Goal: Task Accomplishment & Management: Manage account settings

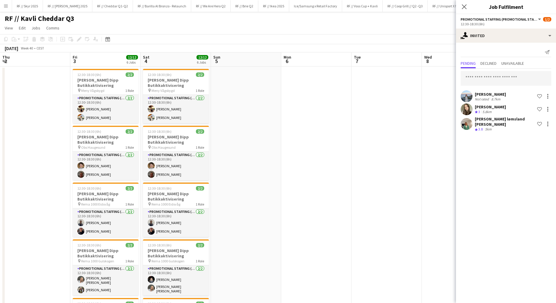
scroll to position [0, 160]
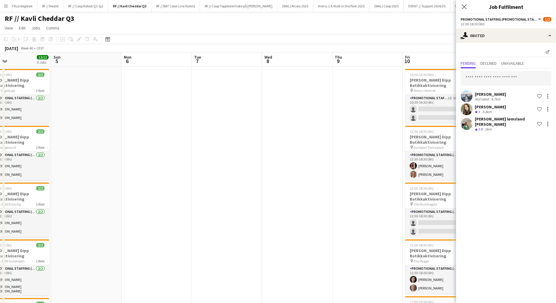
click at [291, 131] on app-date-cell at bounding box center [297, 243] width 70 height 355
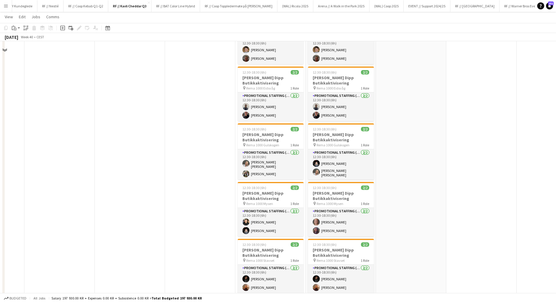
scroll to position [128, 0]
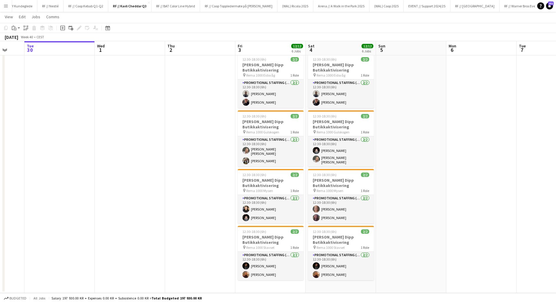
click at [215, 194] on app-date-cell at bounding box center [200, 115] width 70 height 355
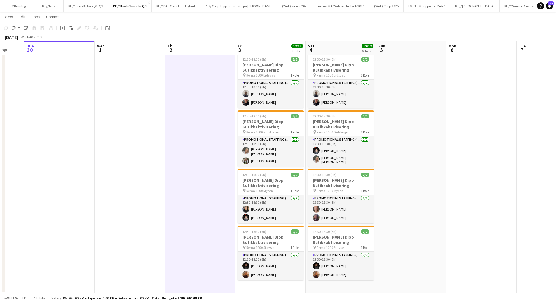
click at [215, 194] on app-date-cell at bounding box center [200, 115] width 70 height 355
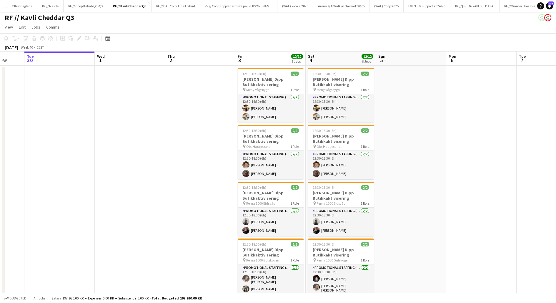
scroll to position [0, 0]
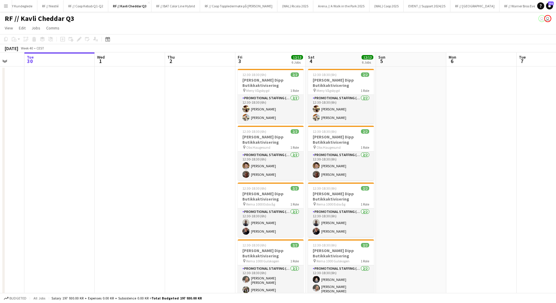
click at [201, 187] on app-date-cell at bounding box center [200, 243] width 70 height 355
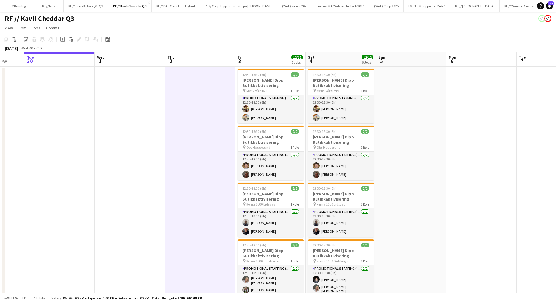
click at [201, 187] on app-date-cell at bounding box center [200, 243] width 70 height 355
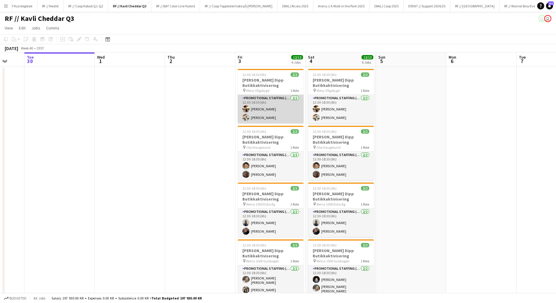
click at [255, 107] on app-card-role "Promotional Staffing (Promotional Staff) [DATE] 12:30-18:30 (6h) [PERSON_NAME] …" at bounding box center [271, 109] width 66 height 29
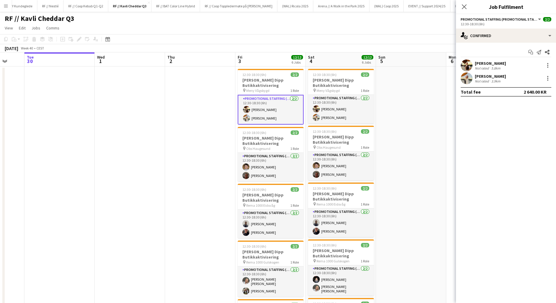
click at [469, 65] on app-user-avatar at bounding box center [467, 65] width 12 height 12
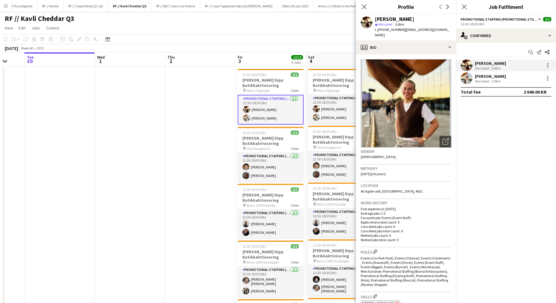
click at [468, 75] on app-user-avatar at bounding box center [467, 78] width 12 height 12
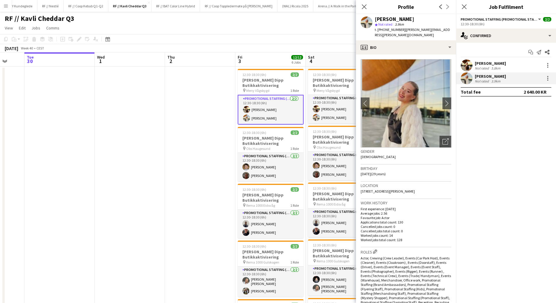
click at [468, 75] on app-user-avatar at bounding box center [467, 78] width 12 height 12
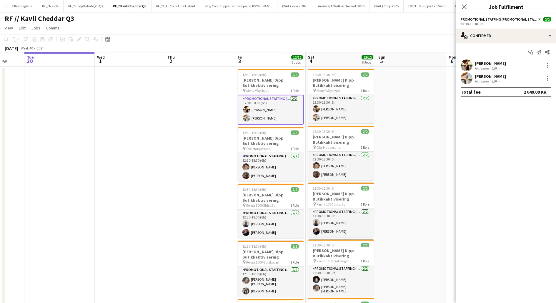
click at [215, 190] on app-date-cell at bounding box center [200, 243] width 70 height 355
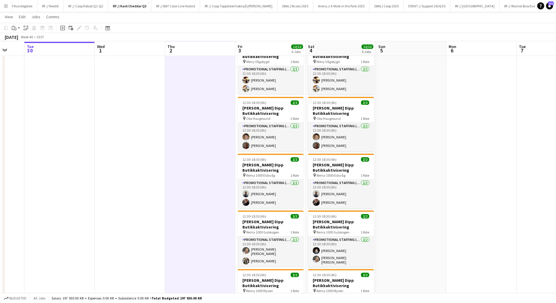
scroll to position [29, 0]
click at [250, 191] on app-card-role "Promotional Staffing (Promotional Staff) [DATE] 12:30-18:30 (6h) [PERSON_NAME] …" at bounding box center [271, 193] width 66 height 29
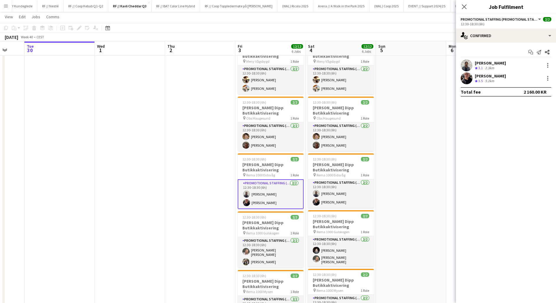
click at [466, 66] on app-user-avatar at bounding box center [467, 65] width 12 height 12
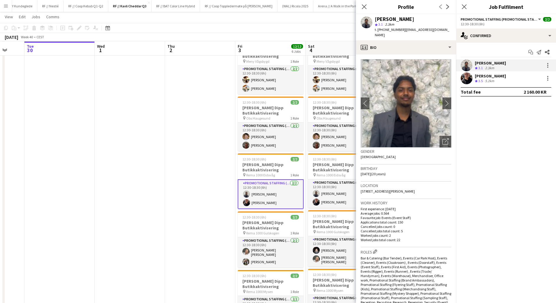
click at [466, 65] on app-user-avatar at bounding box center [467, 65] width 12 height 12
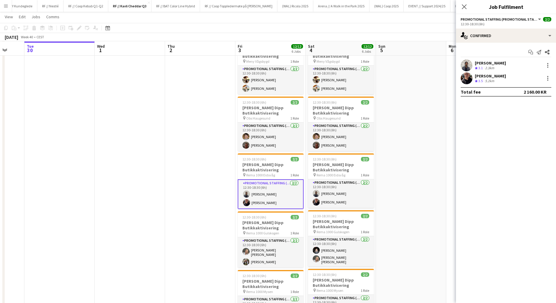
click at [463, 78] on app-user-avatar at bounding box center [467, 78] width 12 height 12
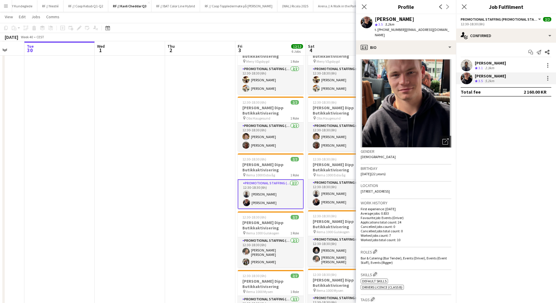
click at [463, 78] on app-user-avatar at bounding box center [467, 78] width 12 height 12
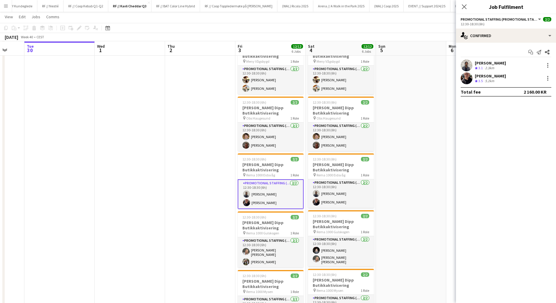
click at [466, 65] on app-user-avatar at bounding box center [467, 65] width 12 height 12
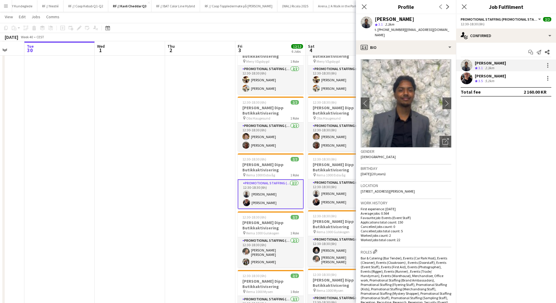
click at [468, 77] on app-user-avatar at bounding box center [467, 78] width 12 height 12
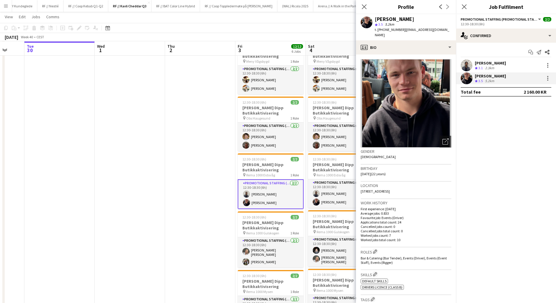
click at [468, 77] on app-user-avatar at bounding box center [467, 78] width 12 height 12
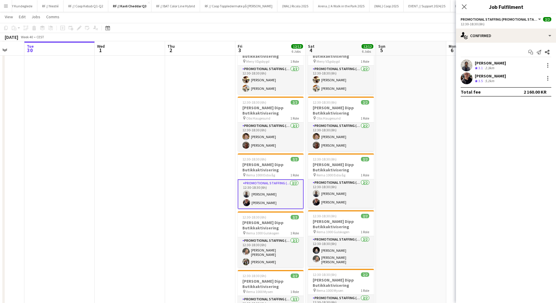
click at [394, 216] on app-date-cell at bounding box center [411, 214] width 70 height 355
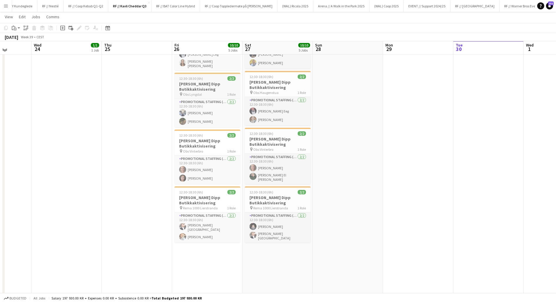
scroll to position [118, 0]
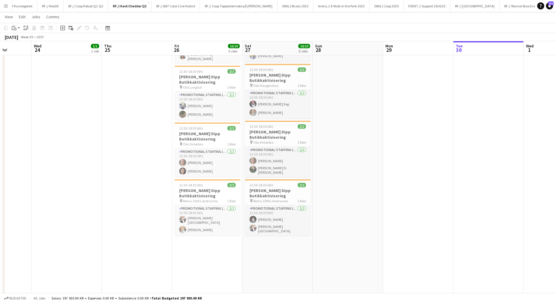
click at [9, 7] on button "Menu" at bounding box center [6, 6] width 12 height 12
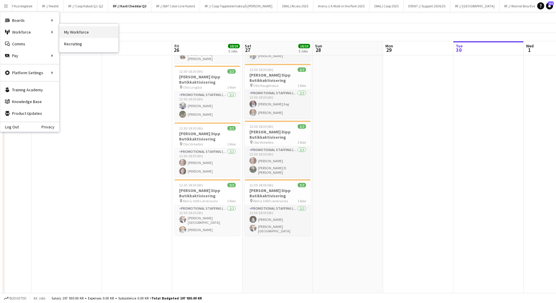
click at [79, 31] on link "My Workforce" at bounding box center [88, 32] width 59 height 12
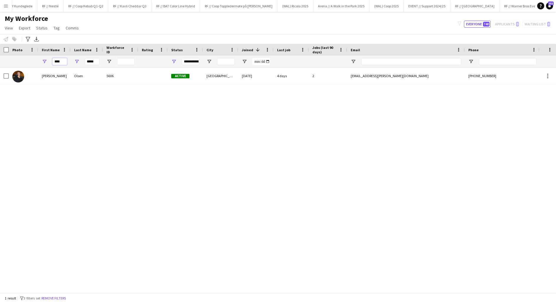
click at [60, 63] on input "****" at bounding box center [59, 61] width 15 height 7
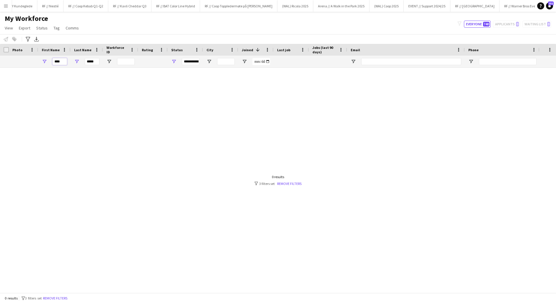
type input "****"
click at [89, 63] on input "*****" at bounding box center [92, 61] width 15 height 7
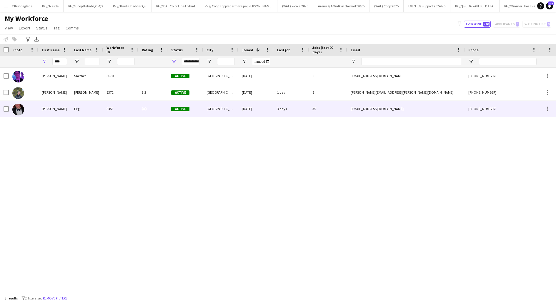
click at [98, 107] on div "Eeg" at bounding box center [87, 109] width 32 height 16
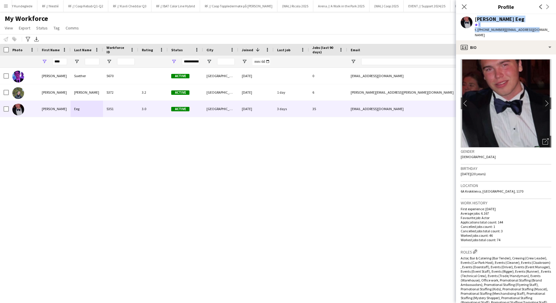
drag, startPoint x: 529, startPoint y: 31, endPoint x: 475, endPoint y: 19, distance: 55.0
click at [475, 19] on div "[PERSON_NAME] Eeg star 3 t. [PHONE_NUMBER] | [EMAIL_ADDRESS][DOMAIN_NAME]" at bounding box center [506, 27] width 100 height 26
copy div "[PERSON_NAME] Eeg star 3 t. [PHONE_NUMBER] | [EMAIL_ADDRESS][DOMAIN_NAME]"
click at [465, 6] on icon at bounding box center [464, 7] width 6 height 6
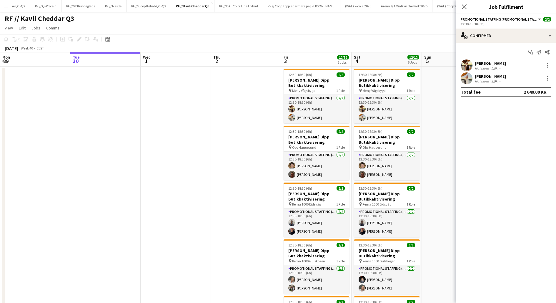
scroll to position [0, 269]
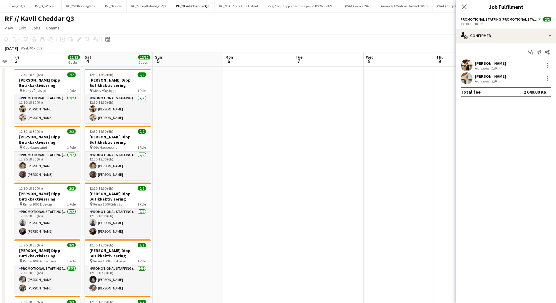
click at [183, 121] on app-date-cell at bounding box center [188, 243] width 70 height 355
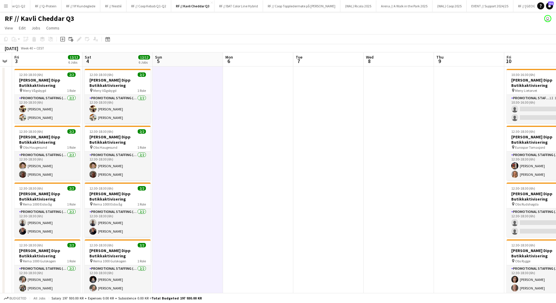
click at [183, 121] on app-date-cell at bounding box center [188, 243] width 70 height 355
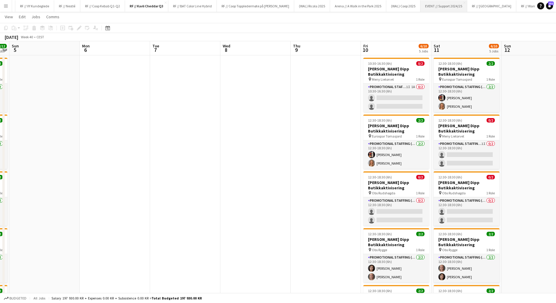
scroll to position [0, 566]
click at [500, 9] on button "RF // Warner Bros Event Close" at bounding box center [521, 5] width 44 height 11
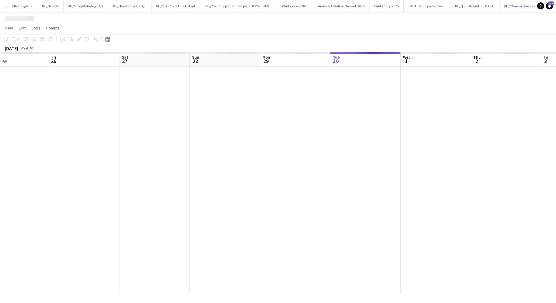
scroll to position [0, 138]
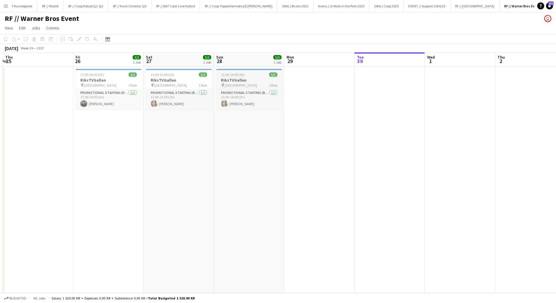
click at [235, 81] on h3 "RiksTVGallan" at bounding box center [249, 79] width 66 height 5
click at [440, 96] on app-date-cell at bounding box center [460, 179] width 70 height 226
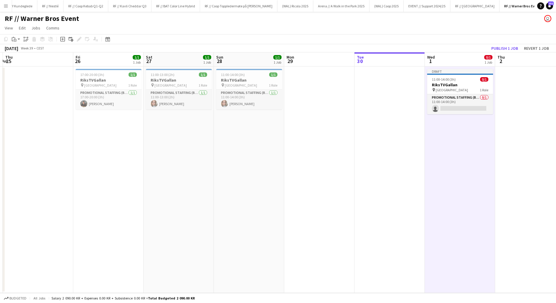
click at [407, 104] on app-date-cell at bounding box center [390, 179] width 70 height 226
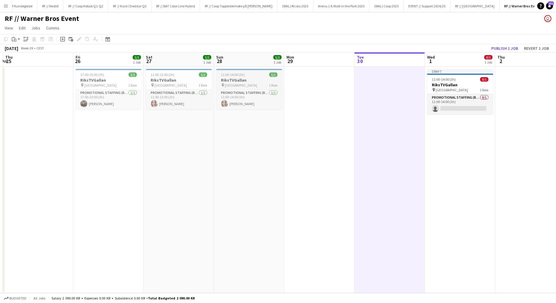
click at [261, 76] on div "11:00-14:00 (3h) 1/1" at bounding box center [249, 74] width 66 height 4
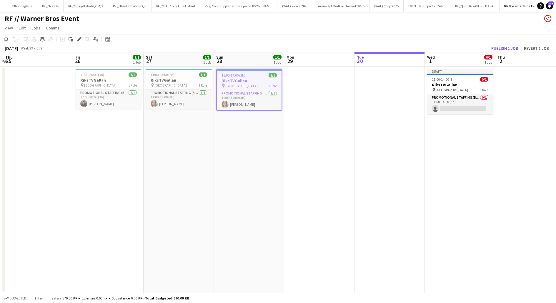
click at [239, 79] on h3 "RiksTVGallan" at bounding box center [249, 80] width 65 height 5
click at [239, 79] on h3 "RiksTVGallan" at bounding box center [249, 79] width 66 height 5
click at [77, 39] on icon "Edit" at bounding box center [79, 39] width 5 height 5
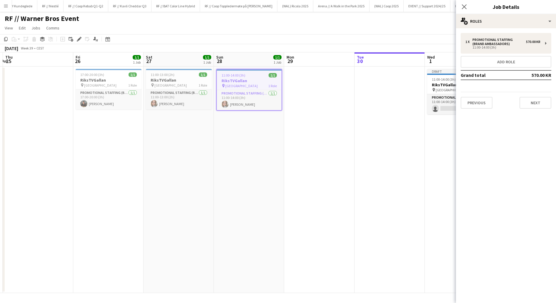
click at [284, 155] on app-date-cell at bounding box center [319, 179] width 70 height 226
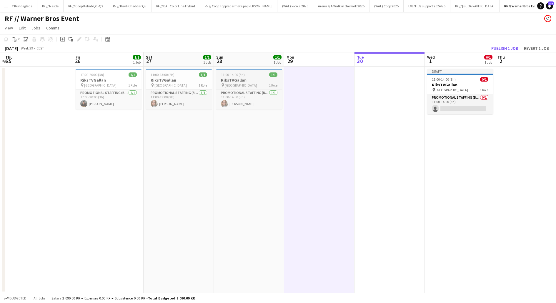
click at [241, 81] on h3 "RiksTVGallan" at bounding box center [249, 79] width 66 height 5
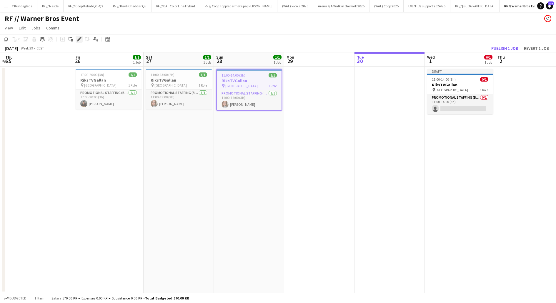
click at [79, 40] on icon "Edit" at bounding box center [79, 39] width 5 height 5
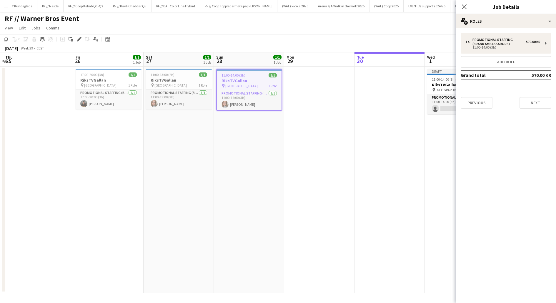
click at [296, 128] on app-date-cell at bounding box center [319, 179] width 70 height 226
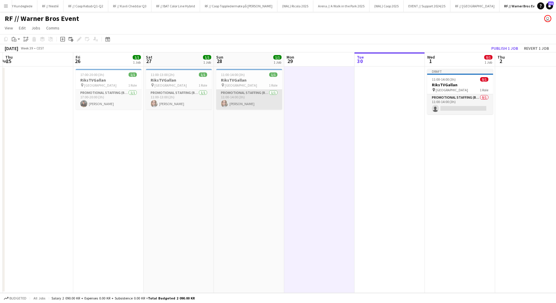
click at [254, 107] on app-card-role "Promotional Staffing (Brand Ambassadors) 1/1 11:00-14:00 (3h) Helena Nordby" at bounding box center [249, 99] width 66 height 20
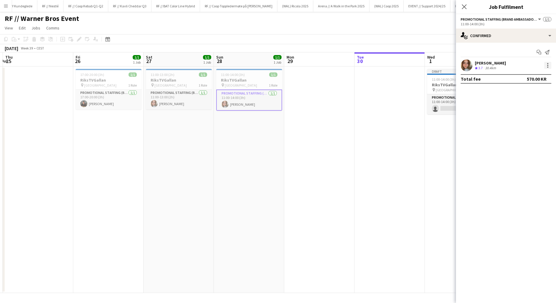
click at [547, 68] on div at bounding box center [547, 65] width 7 height 7
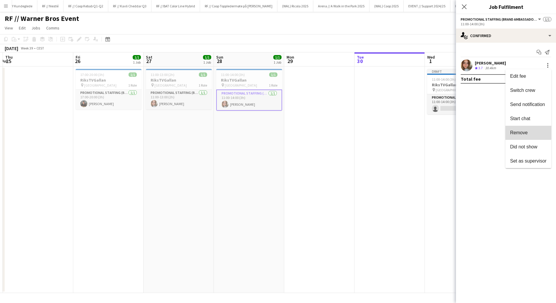
click at [525, 132] on span "Remove" at bounding box center [519, 132] width 18 height 5
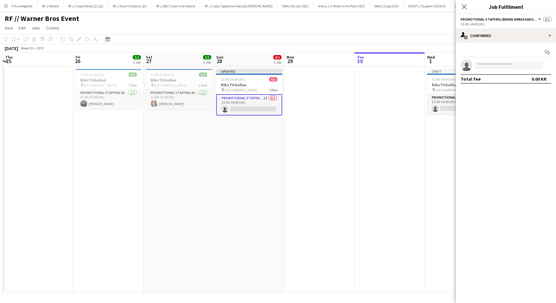
click at [381, 118] on app-date-cell at bounding box center [390, 179] width 70 height 226
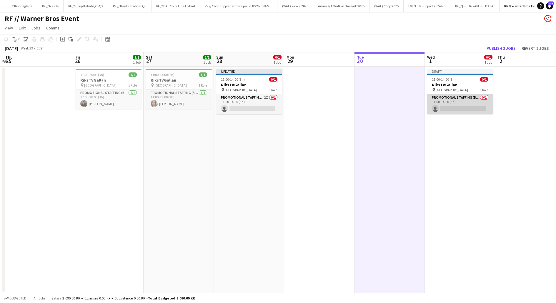
click at [438, 111] on app-card-role "Promotional Staffing (Brand Ambassadors) 0/1 11:00-14:00 (3h) single-neutral-ac…" at bounding box center [460, 104] width 66 height 20
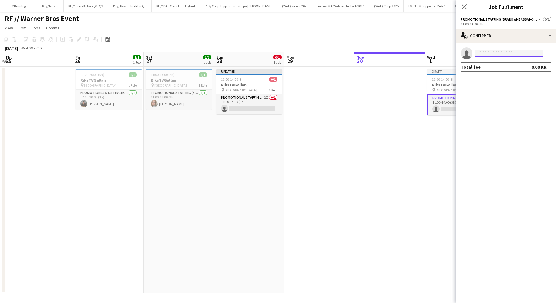
click at [496, 52] on input at bounding box center [509, 53] width 68 height 7
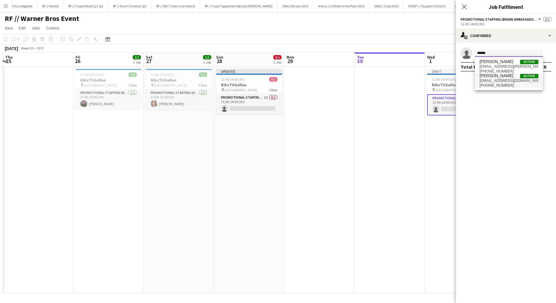
type input "******"
click at [499, 80] on span "helena.ilsjan@gmail.com" at bounding box center [509, 80] width 59 height 5
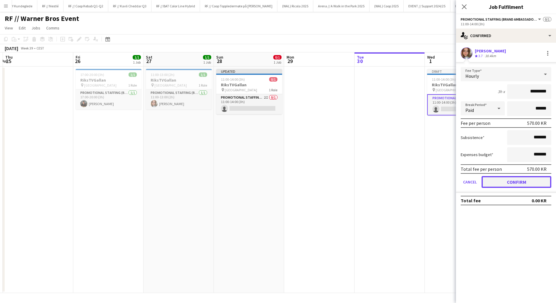
click at [506, 183] on button "Confirm" at bounding box center [517, 182] width 70 height 12
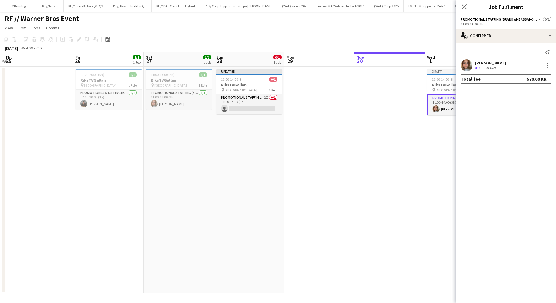
click at [402, 103] on app-date-cell at bounding box center [390, 179] width 70 height 226
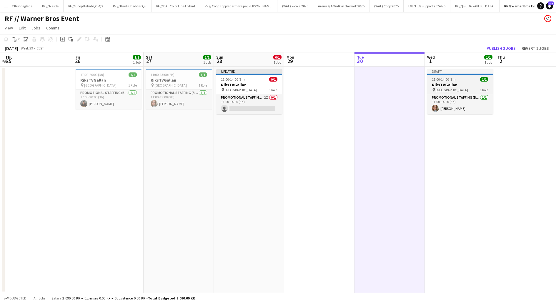
click at [443, 83] on h3 "RiksTVGallan" at bounding box center [460, 84] width 66 height 5
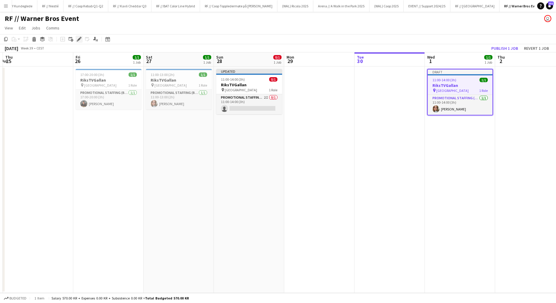
click at [81, 39] on icon "Edit" at bounding box center [79, 39] width 5 height 5
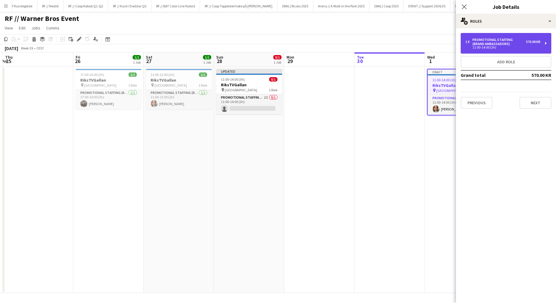
click at [505, 44] on div "Promotional Staffing (Brand Ambassadors)" at bounding box center [499, 42] width 54 height 8
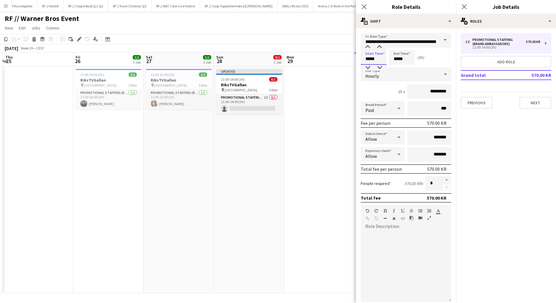
click at [371, 59] on input "*****" at bounding box center [374, 57] width 26 height 15
click at [370, 67] on div at bounding box center [368, 68] width 12 height 6
type input "*****"
click at [370, 67] on div at bounding box center [368, 68] width 12 height 6
click at [394, 59] on input "*****" at bounding box center [402, 57] width 26 height 15
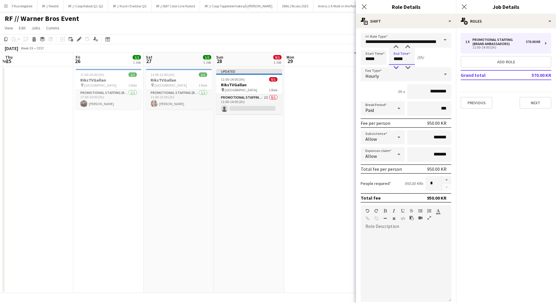
click at [397, 67] on div at bounding box center [396, 68] width 12 height 6
type input "*****"
click at [397, 67] on div at bounding box center [396, 68] width 12 height 6
click at [421, 62] on div "Start Time ***** End Time ***** (3h)" at bounding box center [406, 57] width 91 height 15
click at [333, 121] on app-date-cell at bounding box center [319, 179] width 70 height 226
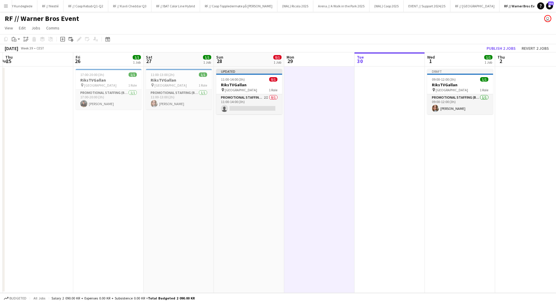
click at [449, 142] on app-date-cell "Draft 09:00-12:00 (3h) 1/1 RiksTVGallan pin Fredrikstad Quality Resort 1 Role P…" at bounding box center [460, 179] width 70 height 226
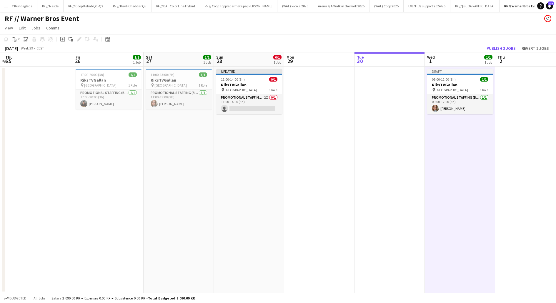
click at [450, 141] on app-date-cell "Draft 09:00-12:00 (3h) 1/1 RiksTVGallan pin Fredrikstad Quality Resort 1 Role P…" at bounding box center [460, 179] width 70 height 226
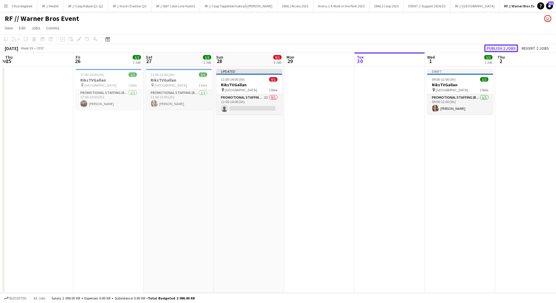
click at [500, 48] on button "Publish 2 jobs" at bounding box center [501, 48] width 34 height 8
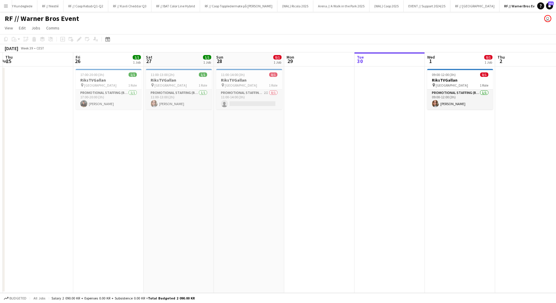
click at [454, 158] on app-date-cell "09:00-12:00 (3h) 0/1 RiksTVGallan pin Fredrikstad Quality Resort 1 Role Promoti…" at bounding box center [460, 179] width 70 height 226
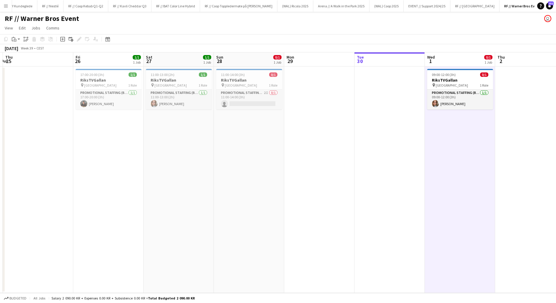
click at [454, 158] on app-date-cell "09:00-12:00 (3h) 0/1 RiksTVGallan pin Fredrikstad Quality Resort 1 Role Promoti…" at bounding box center [460, 179] width 70 height 226
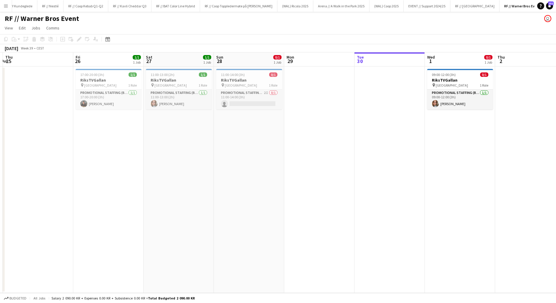
click at [318, 153] on app-date-cell at bounding box center [319, 179] width 70 height 226
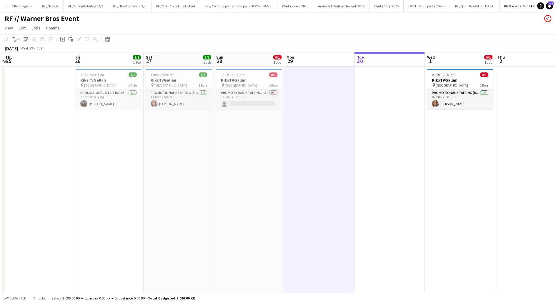
click at [318, 153] on app-date-cell at bounding box center [319, 179] width 70 height 226
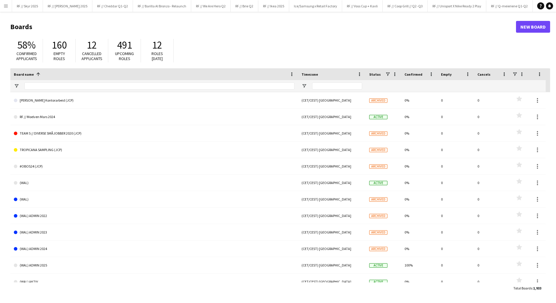
click at [4, 4] on app-icon "Menu" at bounding box center [6, 6] width 5 height 5
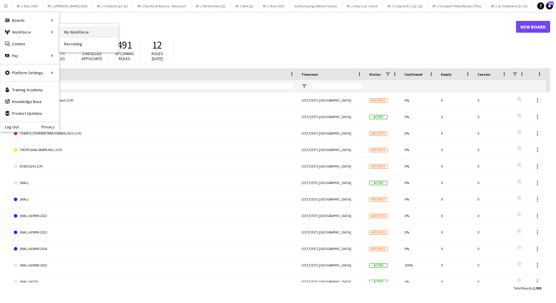
click at [68, 32] on link "My Workforce" at bounding box center [88, 32] width 59 height 12
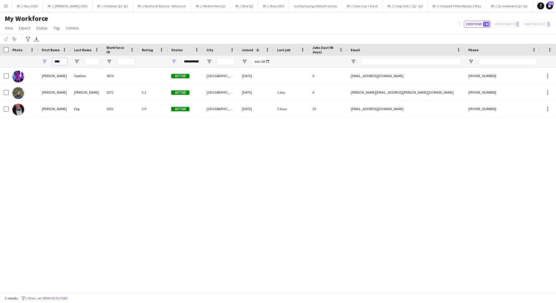
click at [57, 62] on input "****" at bounding box center [59, 61] width 15 height 7
type input "***"
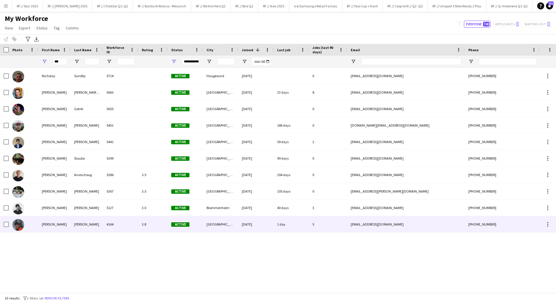
click at [63, 226] on div "Ola" at bounding box center [54, 224] width 32 height 16
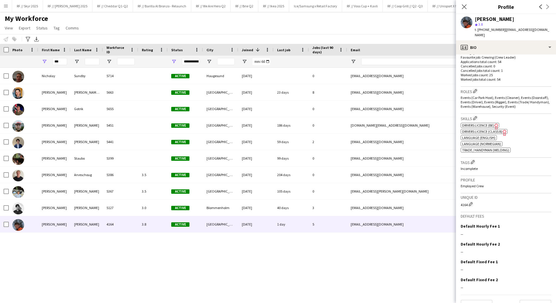
scroll to position [168, 0]
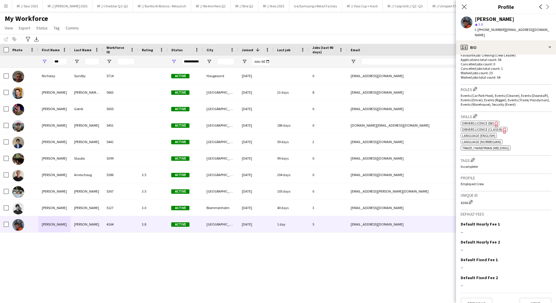
click at [347, 256] on div "Nicholay Sundby 5714 Active Haugesund 15-09-2025 0 nicholaysundby7@gmail.com +4…" at bounding box center [269, 180] width 538 height 225
